Goal: Task Accomplishment & Management: Manage account settings

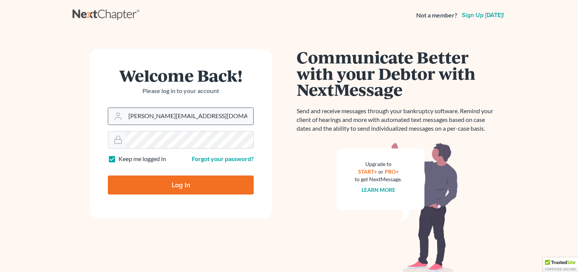
click at [195, 118] on input "megan@gorginianlaw.com" at bounding box center [189, 116] width 128 height 17
click at [207, 113] on input "megan@gorginianlaw.com" at bounding box center [189, 116] width 128 height 17
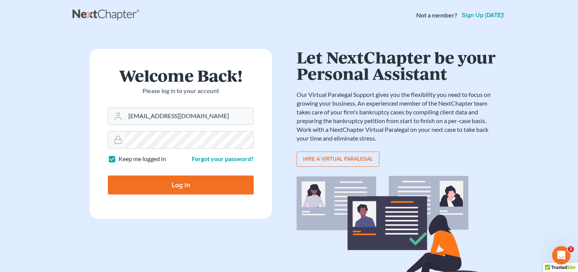
type input "narek@gorginianlaw.com"
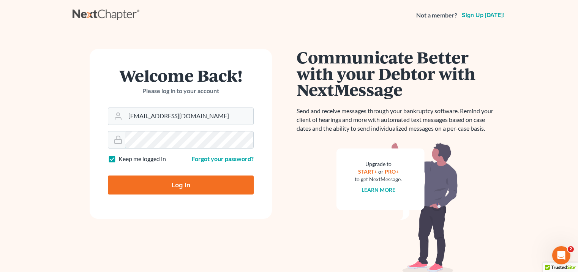
click at [108, 175] on input "Log In" at bounding box center [181, 184] width 146 height 19
type input "Thinking..."
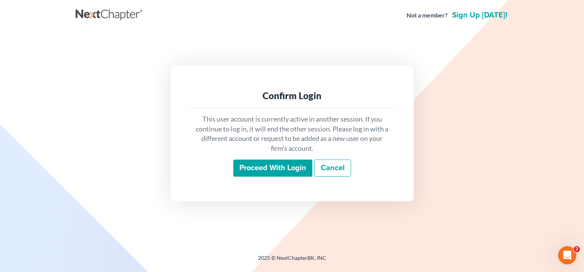
click at [270, 170] on input "Proceed with login" at bounding box center [272, 168] width 79 height 17
